Goal: Task Accomplishment & Management: Complete application form

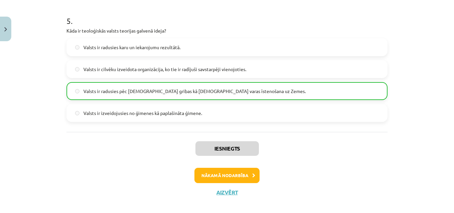
scroll to position [657, 0]
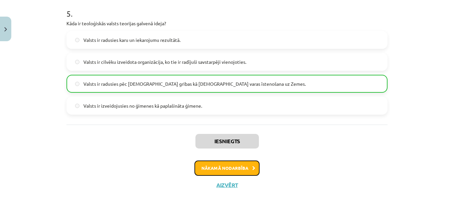
click at [248, 165] on button "Nākamā nodarbība" at bounding box center [226, 167] width 65 height 15
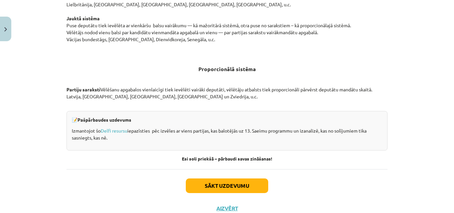
scroll to position [683, 0]
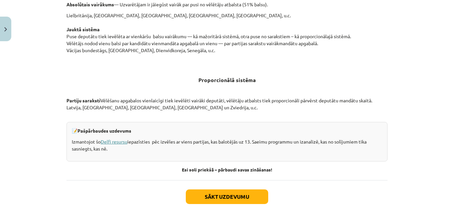
click at [120, 139] on link "Delfi resursu" at bounding box center [114, 142] width 27 height 6
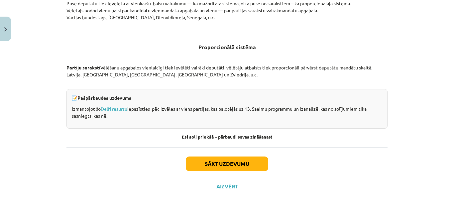
scroll to position [717, 0]
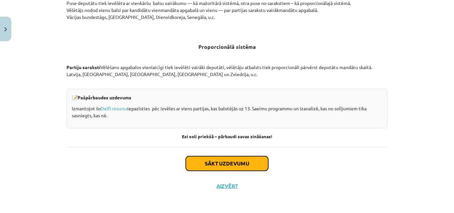
click at [255, 160] on button "Sākt uzdevumu" at bounding box center [227, 163] width 82 height 15
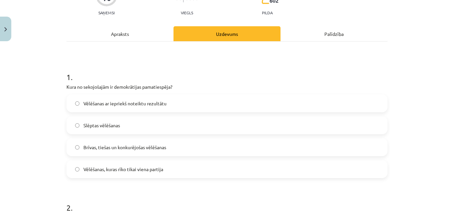
scroll to position [100, 0]
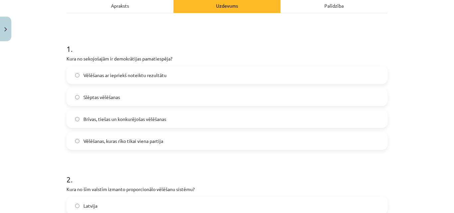
click at [97, 120] on span "Brīvas, tiešas un konkurējošas vēlēšanas" at bounding box center [124, 119] width 83 height 7
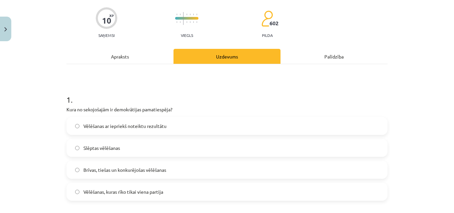
scroll to position [33, 0]
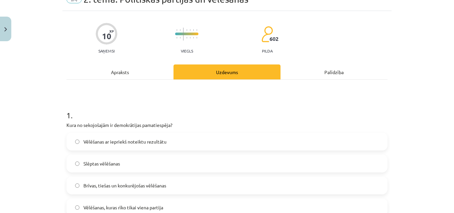
click at [122, 70] on div "Apraksts" at bounding box center [119, 71] width 107 height 15
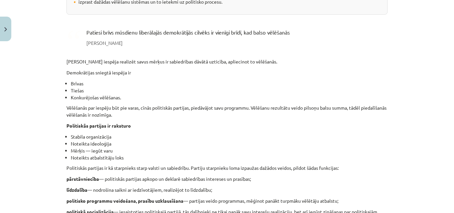
scroll to position [0, 0]
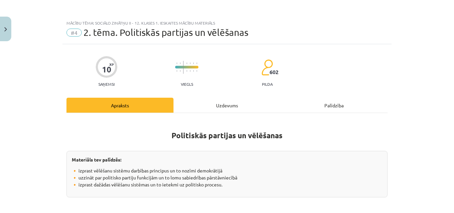
click at [226, 101] on div "Uzdevums" at bounding box center [226, 105] width 107 height 15
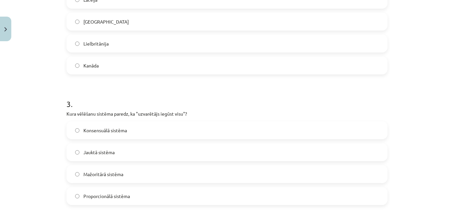
scroll to position [316, 0]
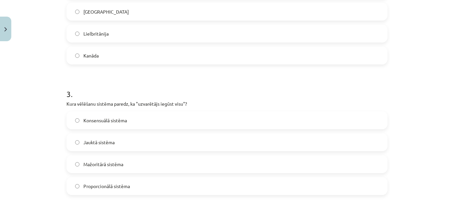
click at [180, 161] on label "Mažoritārā sistēma" at bounding box center [227, 164] width 320 height 17
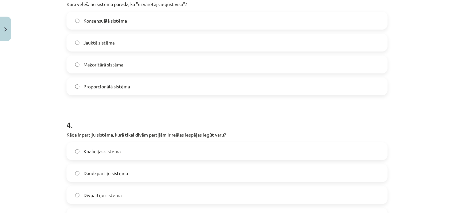
scroll to position [448, 0]
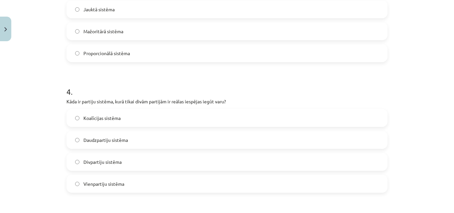
click at [116, 156] on label "Divpartiju sistēma" at bounding box center [227, 161] width 320 height 17
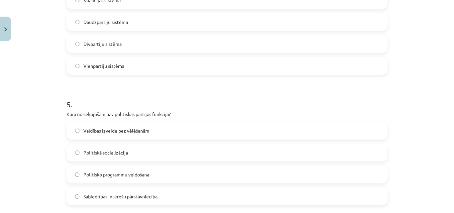
scroll to position [581, 0]
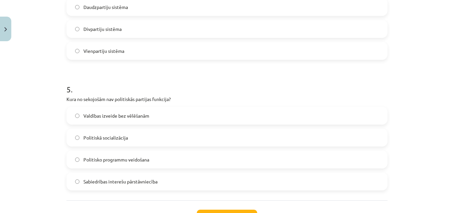
click at [88, 116] on span "Valdības izveide bez vēlēšanām" at bounding box center [116, 115] width 66 height 7
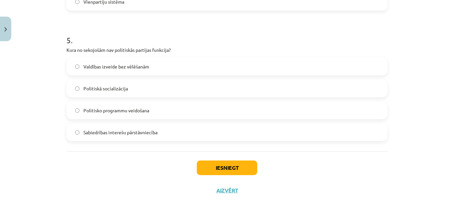
scroll to position [636, 0]
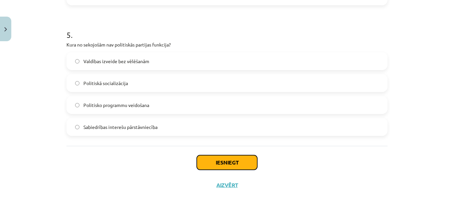
click at [228, 160] on button "Iesniegt" at bounding box center [227, 162] width 60 height 15
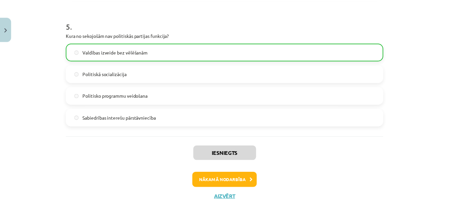
scroll to position [657, 0]
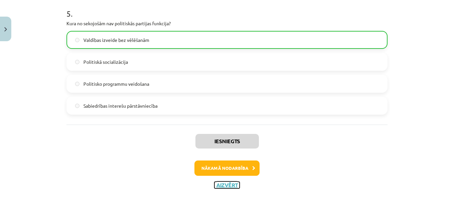
click at [228, 185] on button "Aizvērt" at bounding box center [226, 185] width 25 height 7
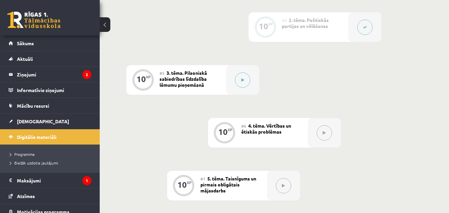
scroll to position [365, 0]
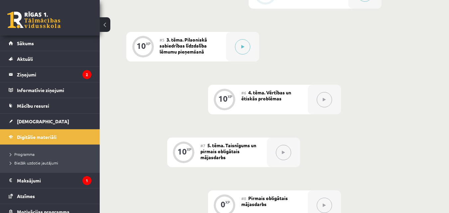
click at [184, 49] on span "3. tēma. Pilsoniskā sabiedrības līdzdalība lēmumu pieņemšanā" at bounding box center [183, 46] width 48 height 18
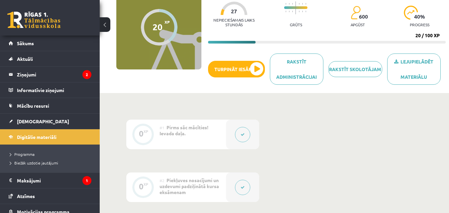
scroll to position [33, 0]
